Goal: Navigation & Orientation: Find specific page/section

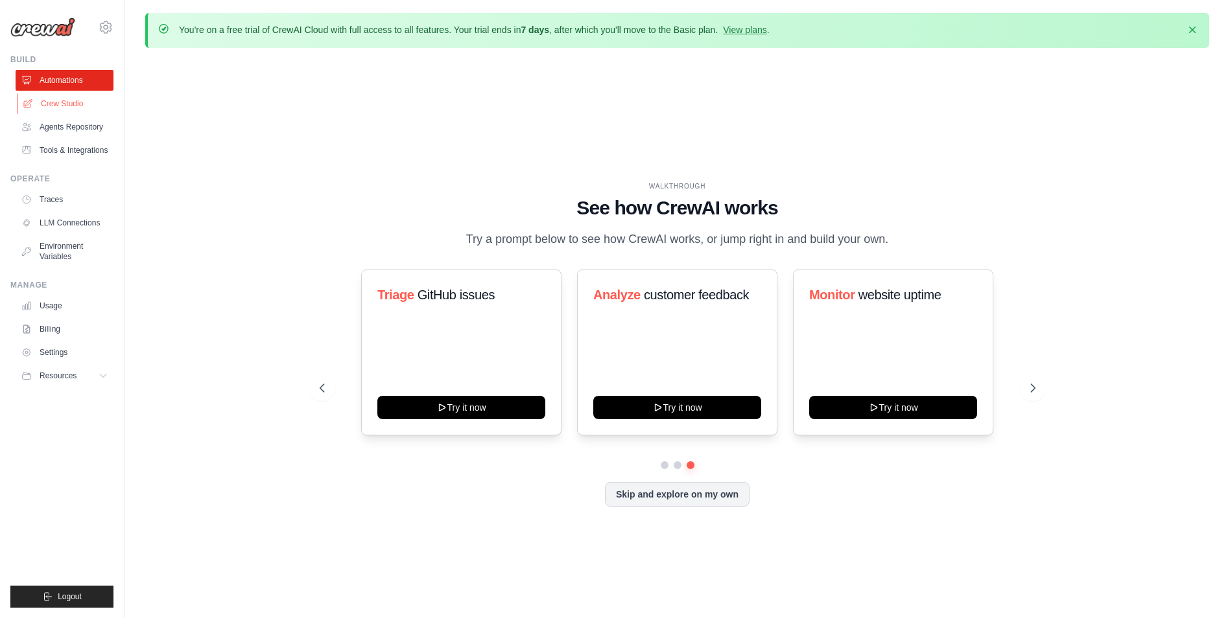
click at [95, 106] on link "Crew Studio" at bounding box center [66, 103] width 98 height 21
click at [96, 130] on link "Agents Repository" at bounding box center [66, 127] width 98 height 21
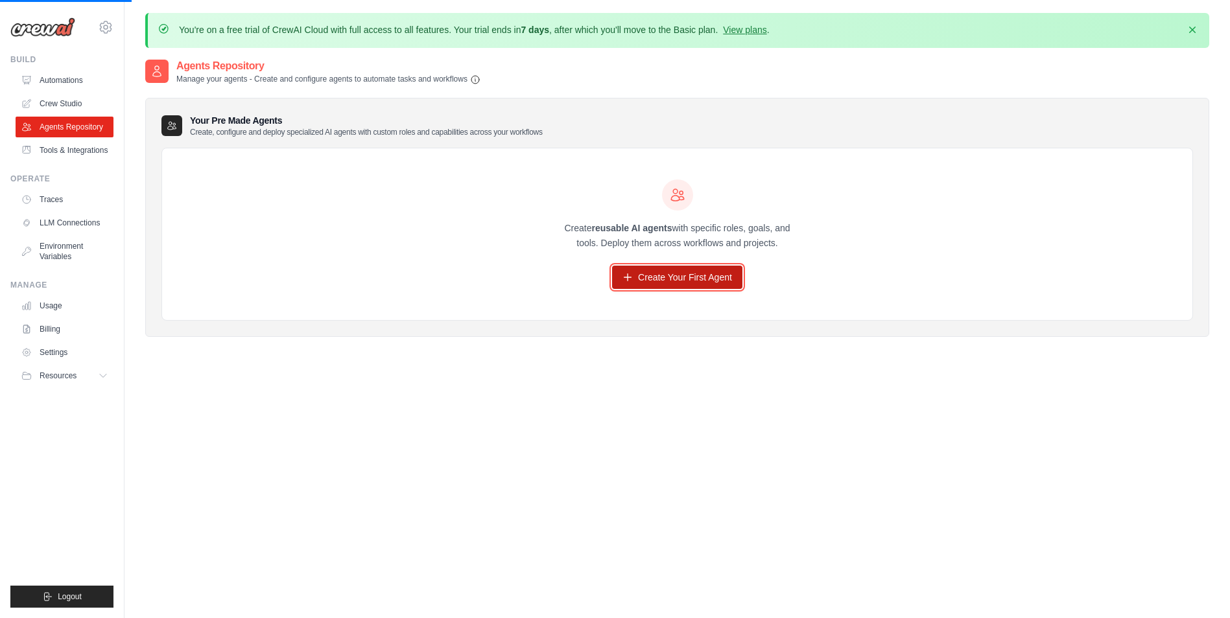
click at [668, 279] on link "Create Your First Agent" at bounding box center [677, 277] width 130 height 23
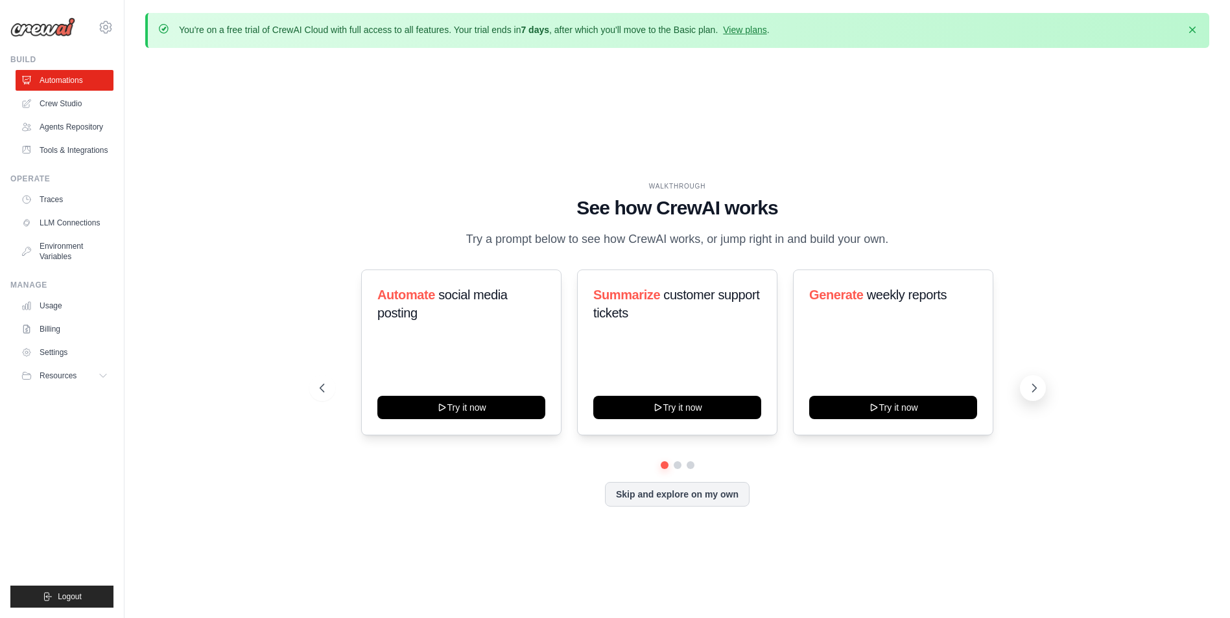
click at [1040, 395] on icon at bounding box center [1034, 388] width 13 height 13
click at [1037, 395] on icon at bounding box center [1034, 388] width 13 height 13
click at [723, 502] on button "Skip and explore on my own" at bounding box center [677, 493] width 145 height 25
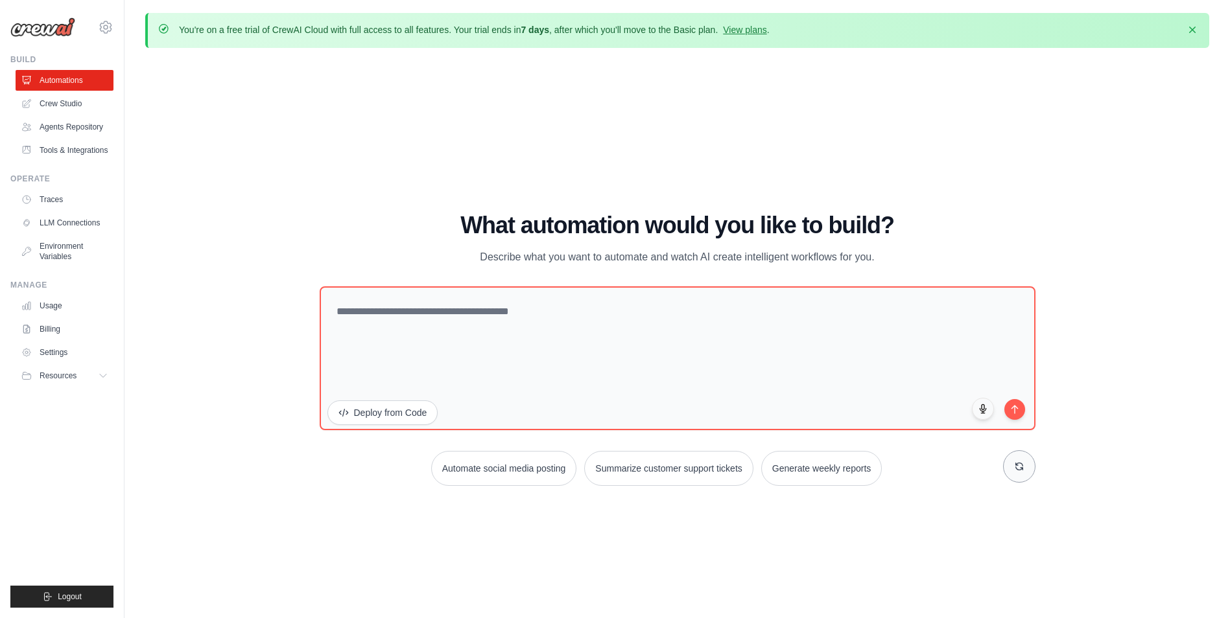
click at [1030, 471] on button at bounding box center [1019, 467] width 32 height 32
